Goal: Task Accomplishment & Management: Manage account settings

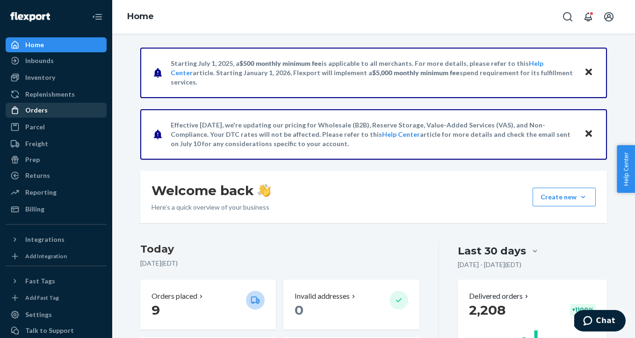
click at [65, 111] on div "Orders" at bounding box center [56, 110] width 99 height 13
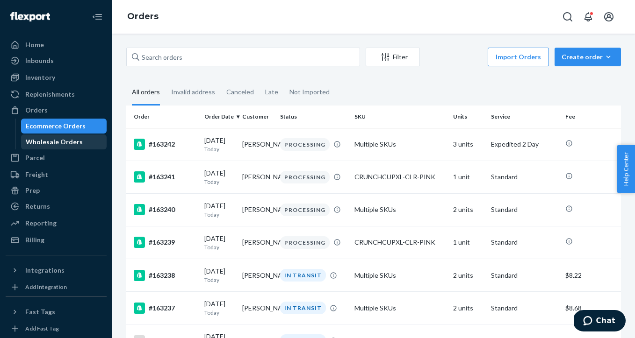
click at [57, 141] on div "Wholesale Orders" at bounding box center [54, 141] width 57 height 9
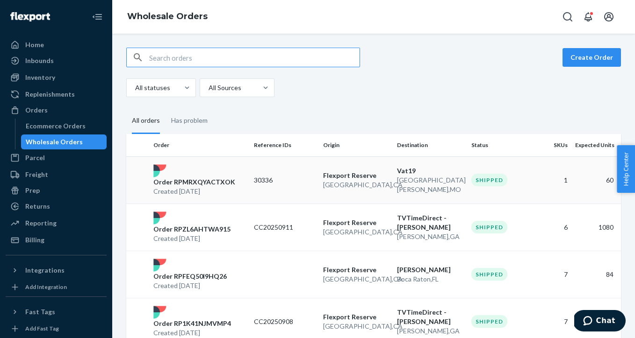
click at [354, 188] on p "San Bernardino , CA" at bounding box center [356, 184] width 67 height 9
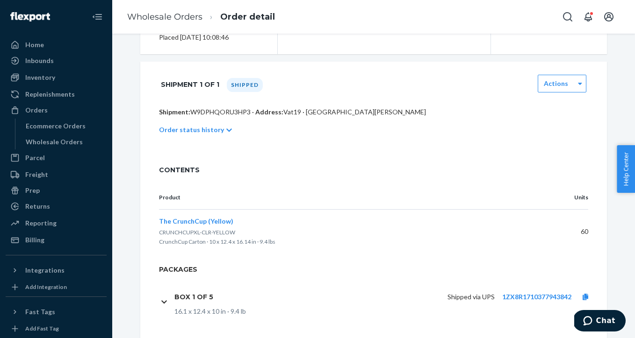
scroll to position [155, 0]
click at [512, 295] on link "1ZX8R1710377943842" at bounding box center [536, 296] width 69 height 8
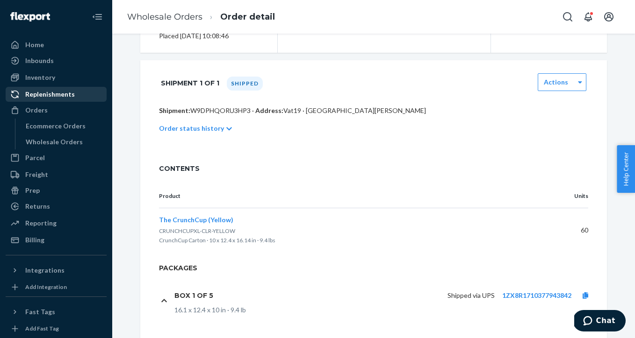
click at [54, 92] on div "Replenishments" at bounding box center [50, 94] width 50 height 9
